Goal: Transaction & Acquisition: Obtain resource

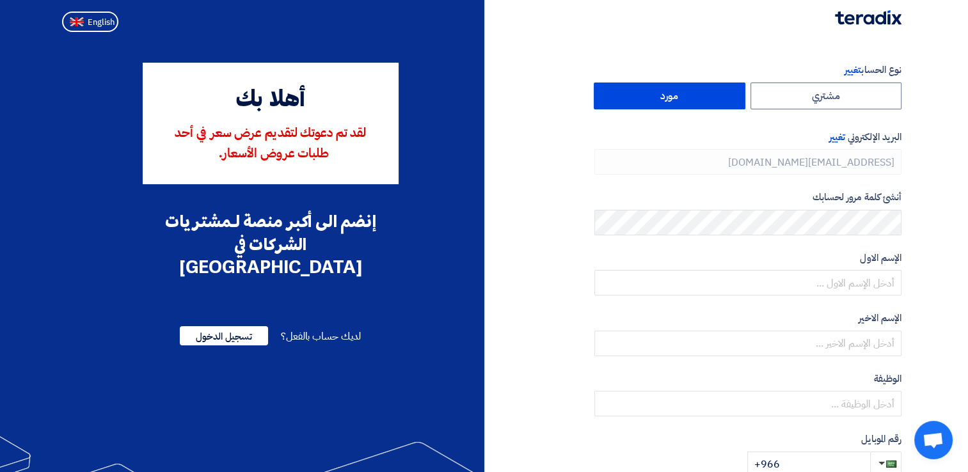
type input "[PHONE_NUMBER]"
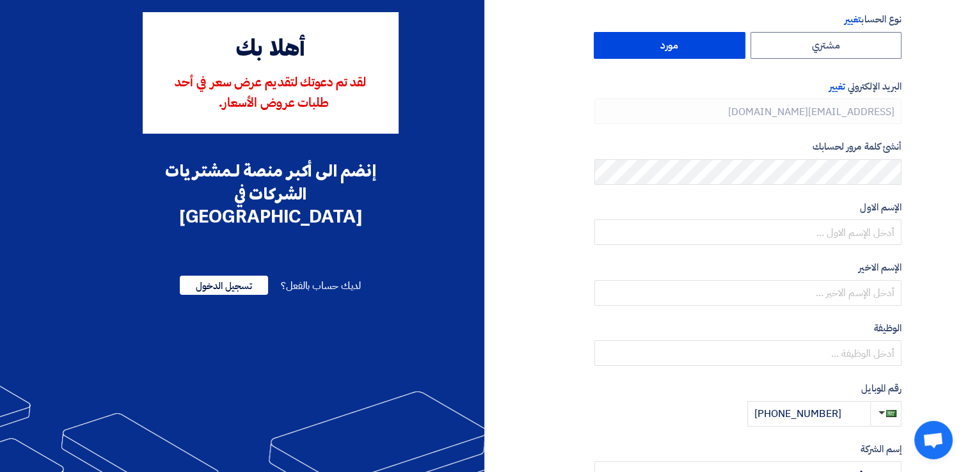
scroll to position [48, 0]
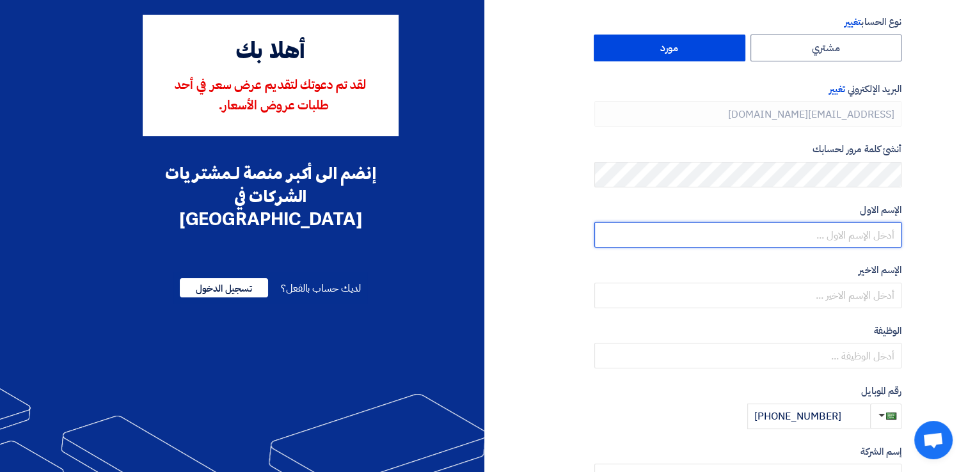
click at [832, 234] on input "text" at bounding box center [748, 235] width 307 height 26
type input "SHARIFAH"
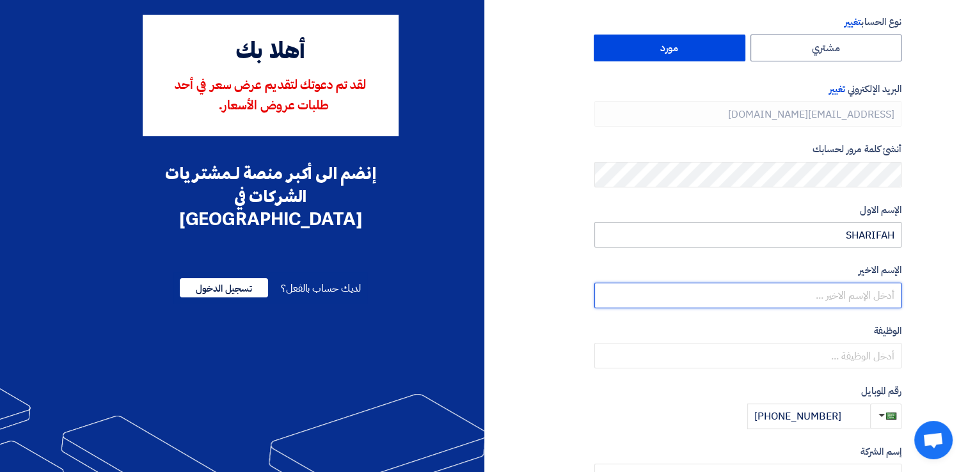
type input "REFAEI"
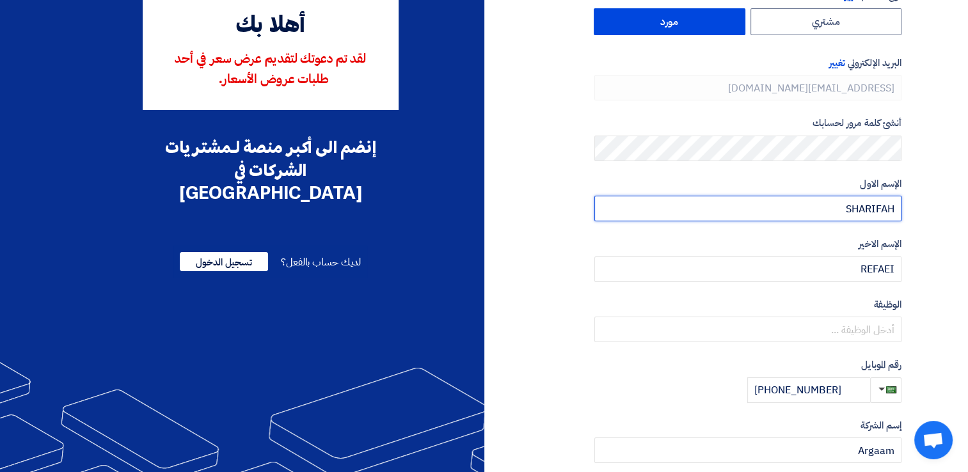
scroll to position [74, 0]
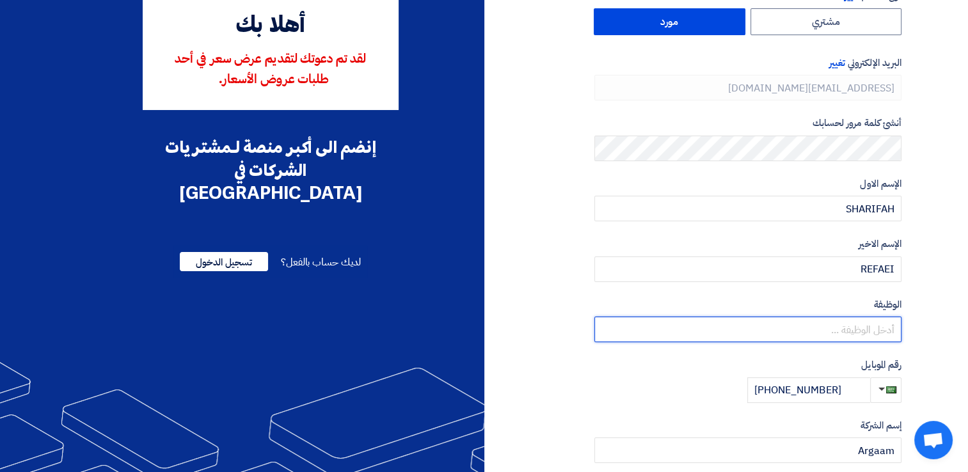
click at [812, 326] on input "text" at bounding box center [748, 330] width 307 height 26
type input "PR Account Manager"
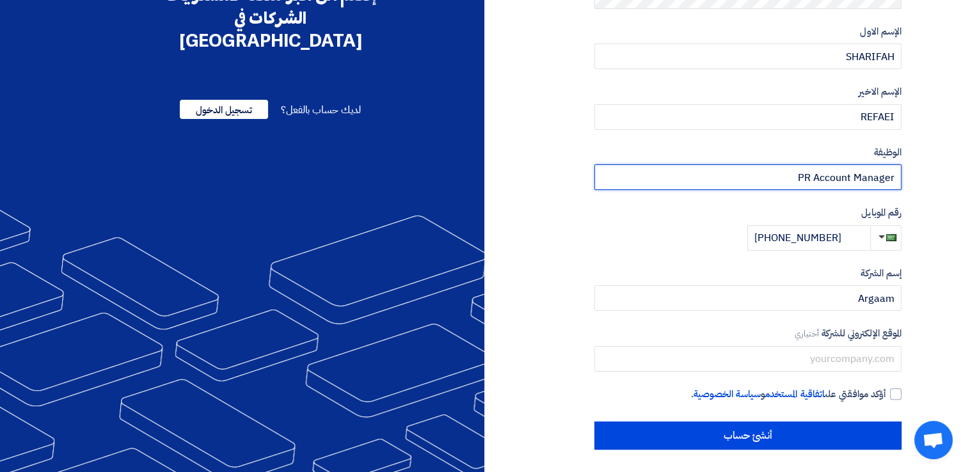
scroll to position [228, 0]
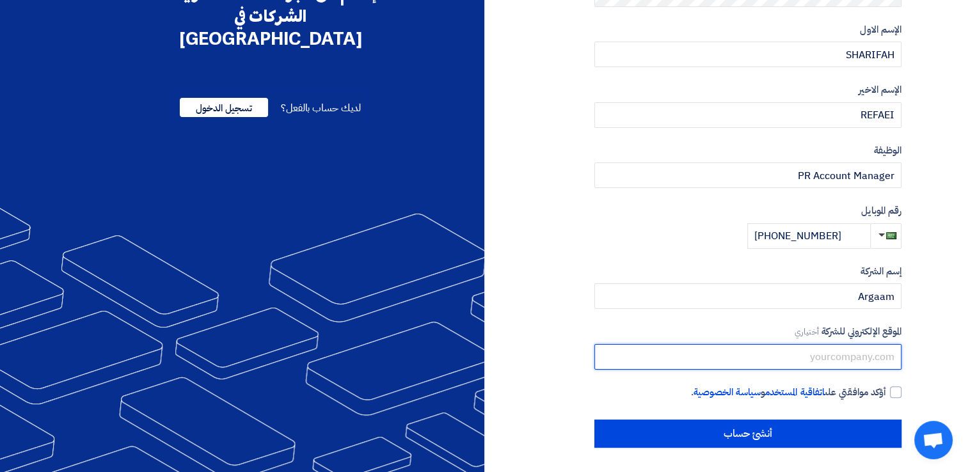
click at [758, 357] on input "text" at bounding box center [748, 357] width 307 height 26
paste input "[URL][DOMAIN_NAME]"
type input "[URL][DOMAIN_NAME]"
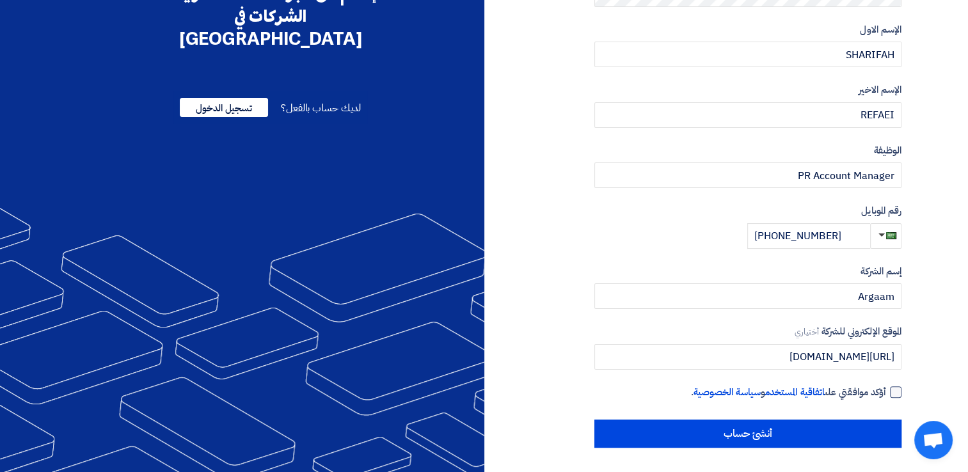
click at [897, 390] on div at bounding box center [896, 393] width 12 height 12
click at [886, 390] on input "أؤكد موافقتي على اتفاقية المستخدم و سياسة الخصوصية ." at bounding box center [732, 398] width 307 height 26
checkbox input "true"
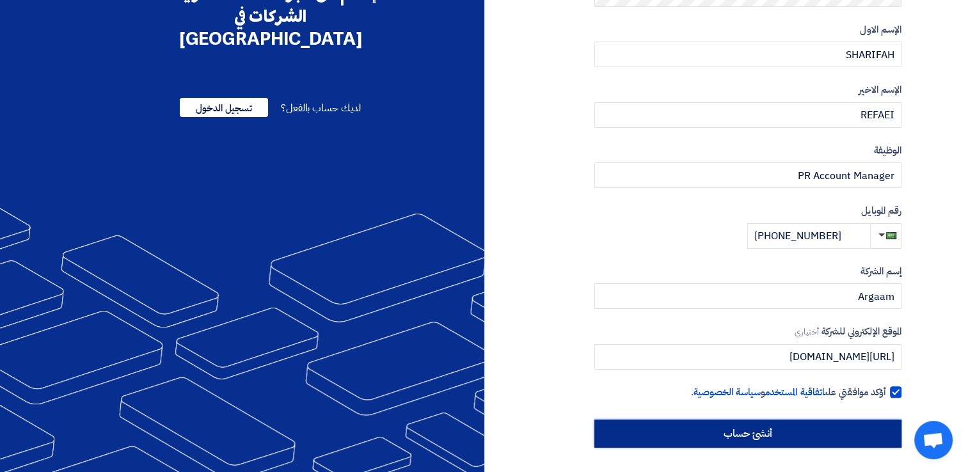
click at [680, 429] on input "أنشئ حساب" at bounding box center [748, 434] width 307 height 28
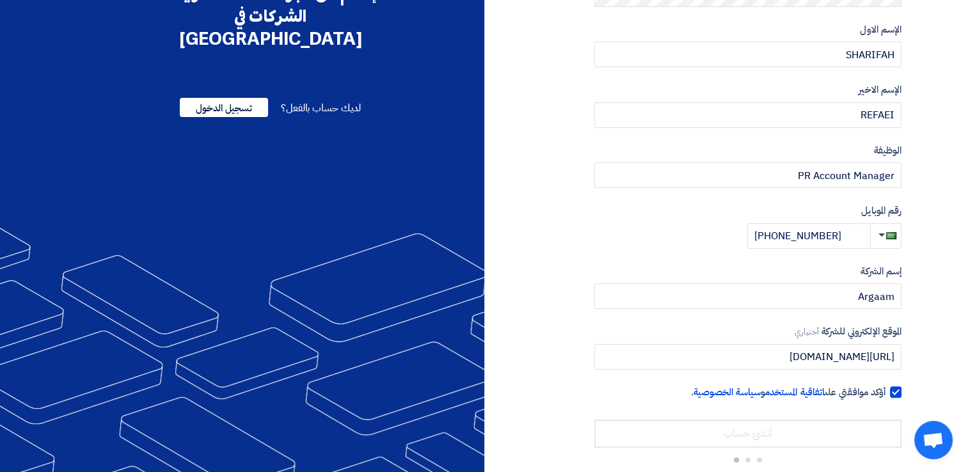
scroll to position [73, 0]
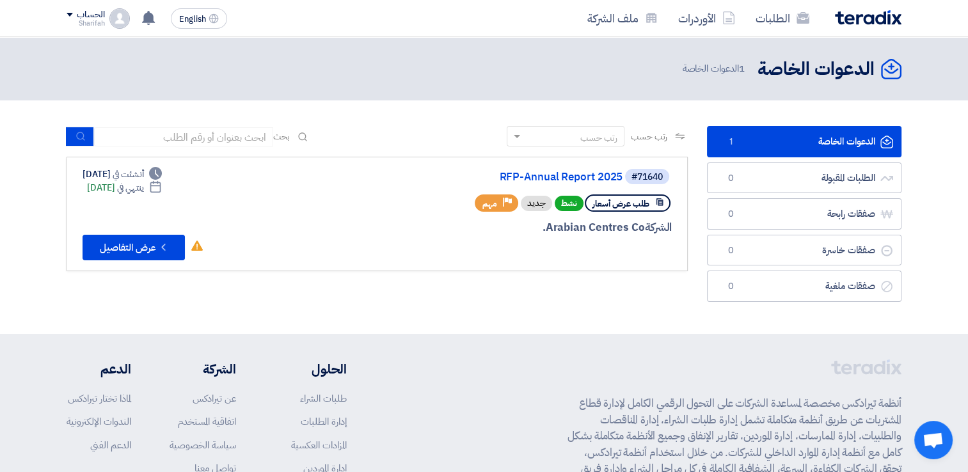
click at [735, 144] on span "1" at bounding box center [730, 142] width 15 height 13
click at [140, 242] on button "Check details عرض التفاصيل" at bounding box center [134, 248] width 102 height 26
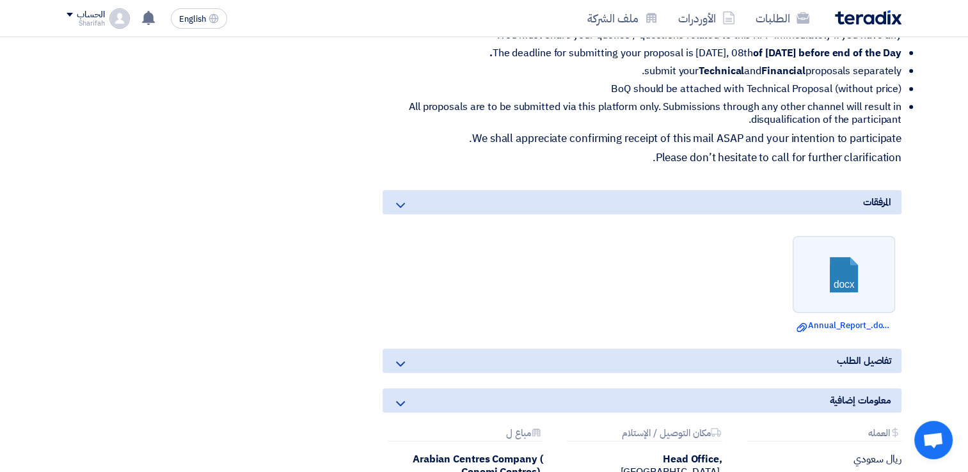
scroll to position [527, 0]
click at [849, 268] on link at bounding box center [845, 275] width 102 height 77
click at [821, 320] on link "Download file Annual_Report_.docx" at bounding box center [844, 325] width 95 height 13
